Goal: Information Seeking & Learning: Learn about a topic

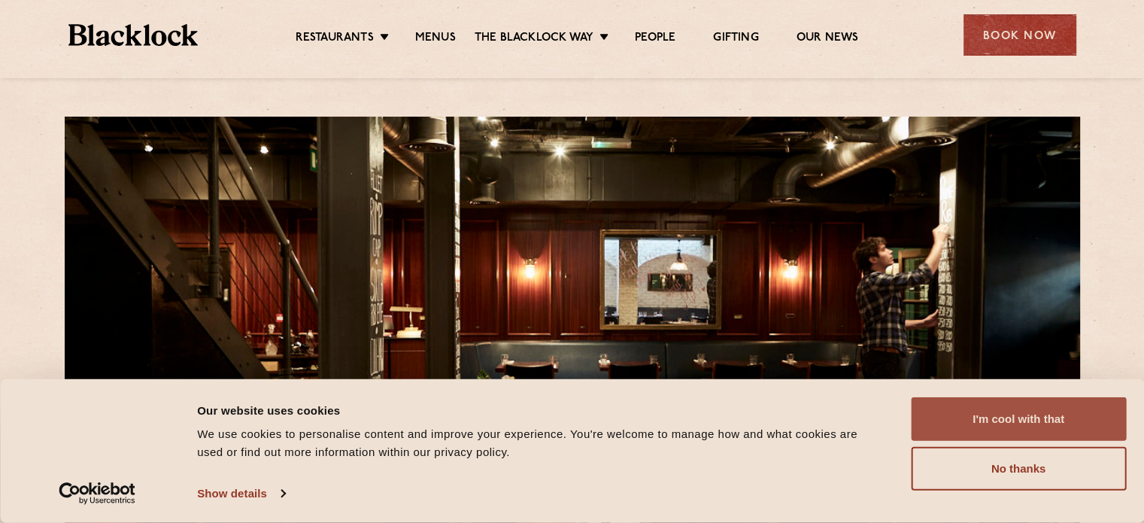
click at [1020, 416] on button "I'm cool with that" at bounding box center [1018, 419] width 215 height 44
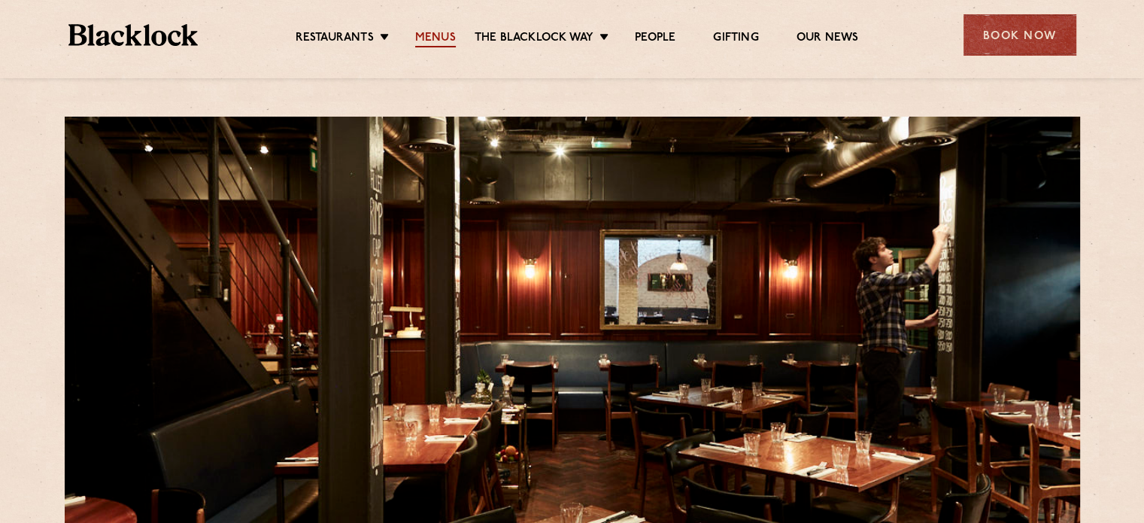
click at [434, 35] on link "Menus" at bounding box center [435, 39] width 41 height 17
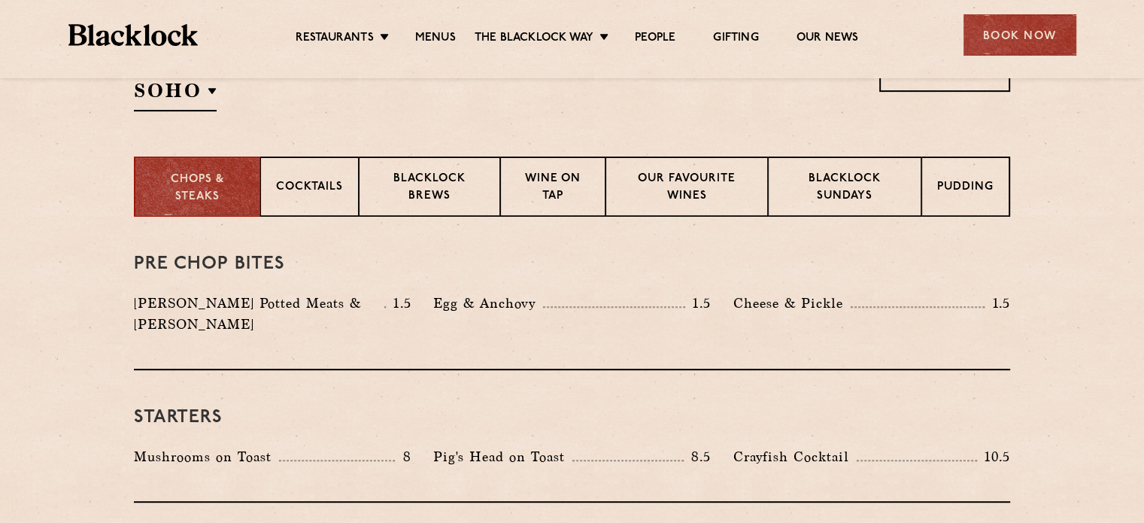
scroll to position [423, 0]
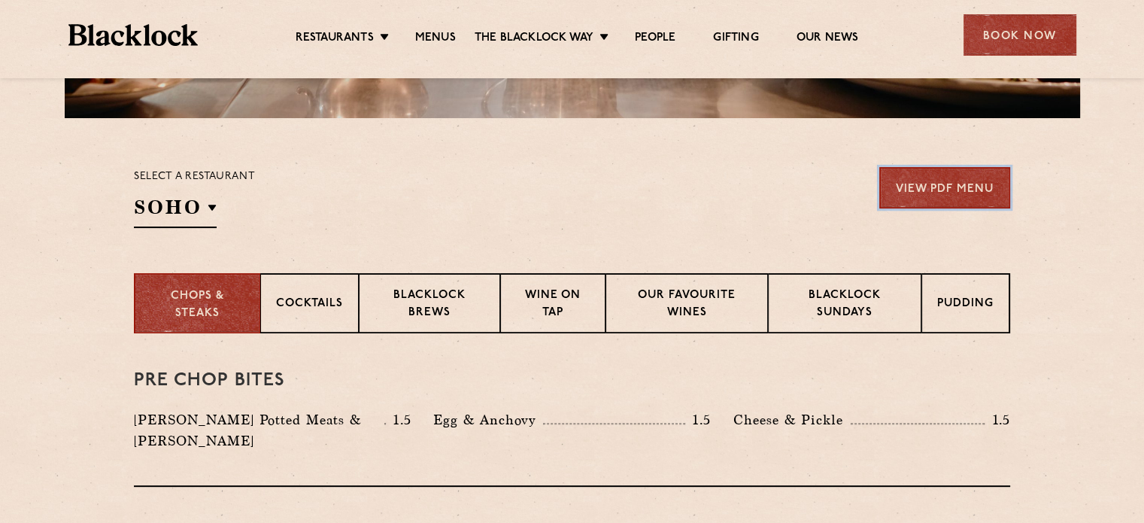
click at [918, 182] on link "View PDF Menu" at bounding box center [944, 187] width 131 height 41
